Goal: Task Accomplishment & Management: Manage account settings

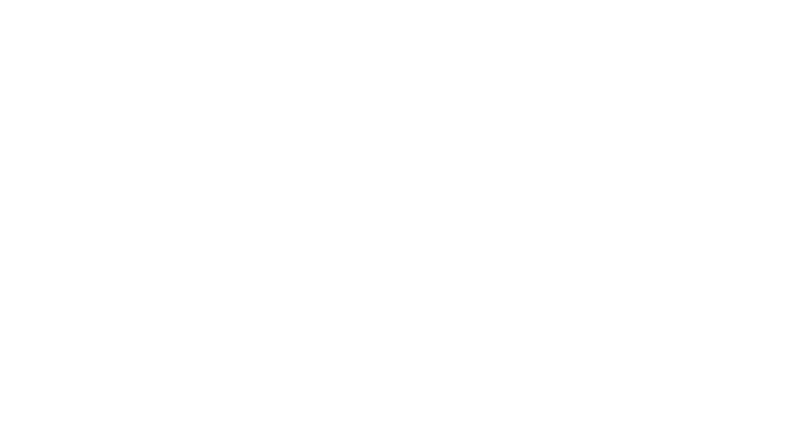
select select "*"
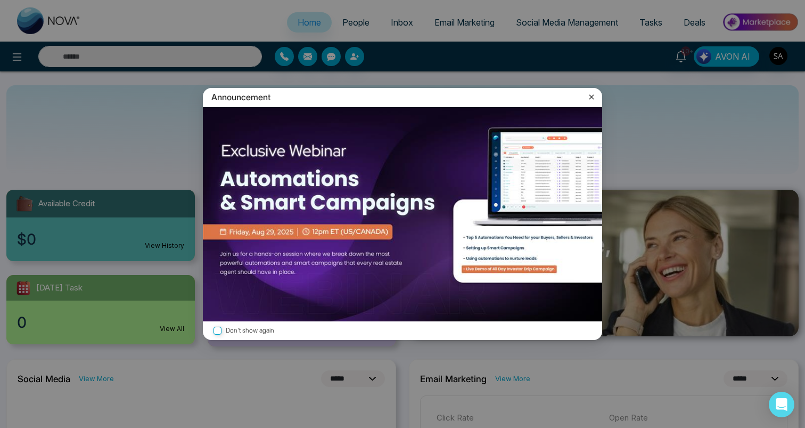
click at [595, 95] on icon at bounding box center [592, 97] width 11 height 11
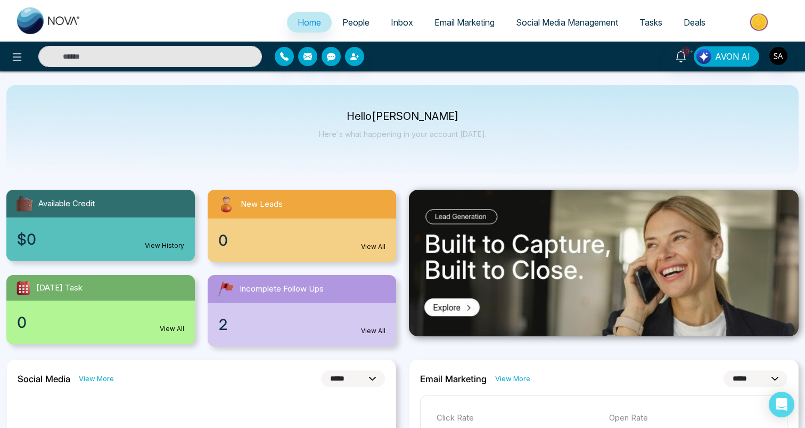
click at [401, 140] on div "Hello [PERSON_NAME] Here's what happening in your account [DATE]." at bounding box center [403, 129] width 168 height 35
click at [495, 162] on div "Hello [PERSON_NAME] Here's what happening in your account [DATE]." at bounding box center [402, 129] width 793 height 88
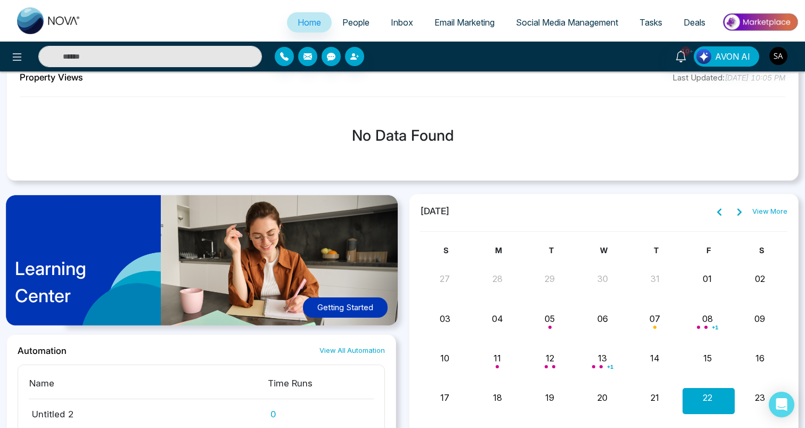
scroll to position [736, 0]
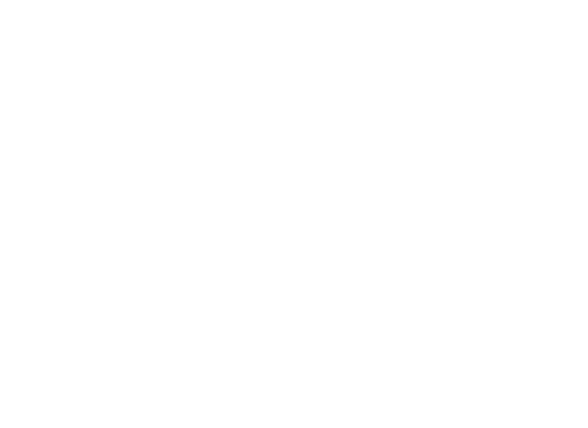
select select "*"
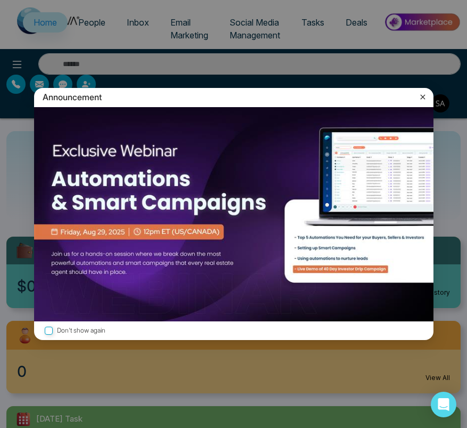
click at [420, 95] on icon at bounding box center [423, 97] width 11 height 11
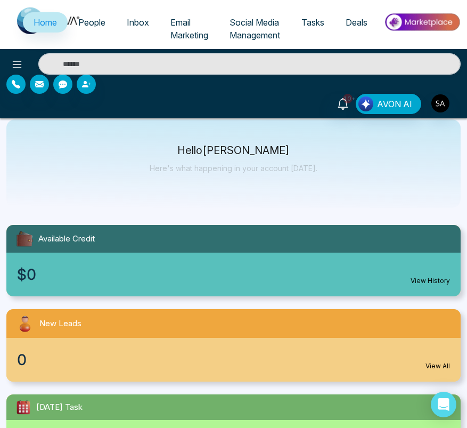
scroll to position [10, 0]
